Goal: Transaction & Acquisition: Book appointment/travel/reservation

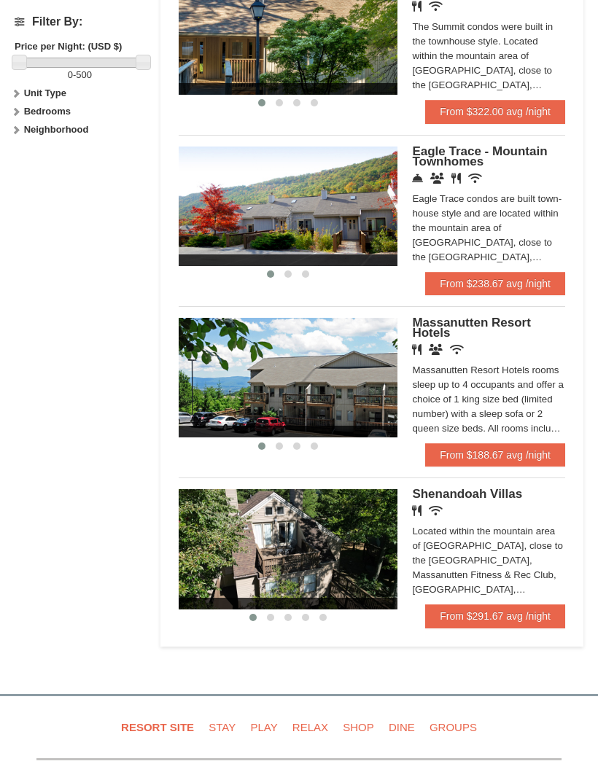
scroll to position [710, 0]
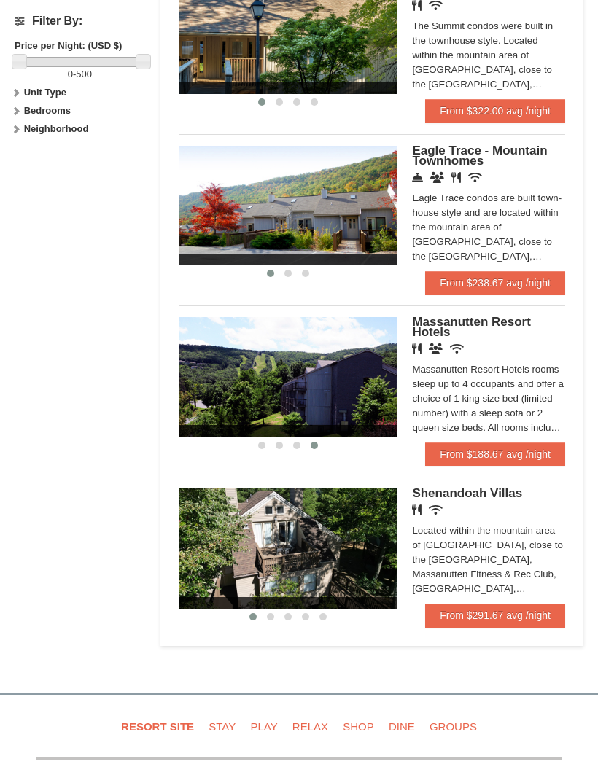
click at [462, 324] on span "Massanutten Resort Hotels" at bounding box center [471, 327] width 118 height 24
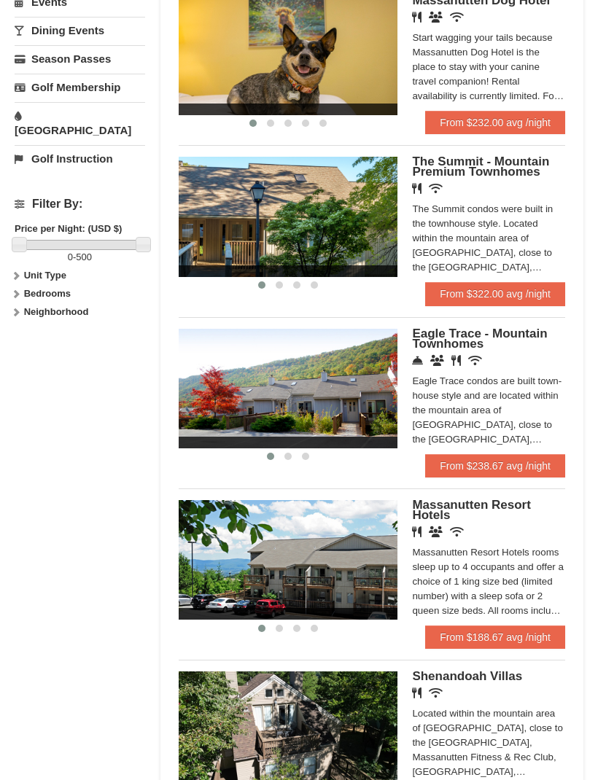
scroll to position [527, 0]
click at [483, 329] on span "Eagle Trace - Mountain Townhomes" at bounding box center [479, 338] width 135 height 24
